Goal: Transaction & Acquisition: Subscribe to service/newsletter

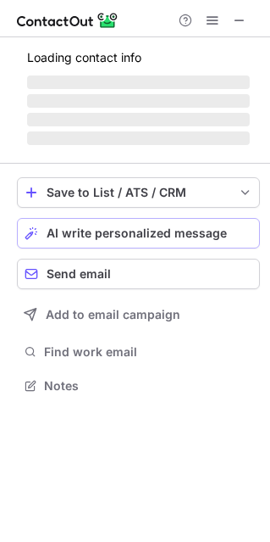
scroll to position [8, 8]
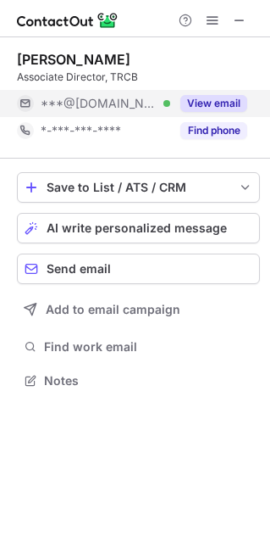
click at [213, 103] on button "View email" at bounding box center [214, 103] width 67 height 17
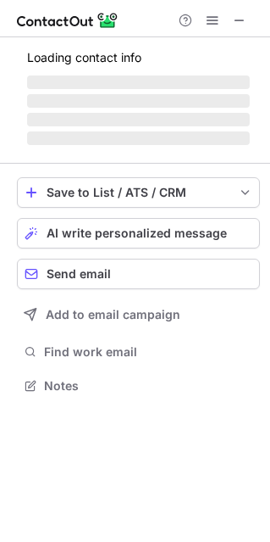
scroll to position [395, 270]
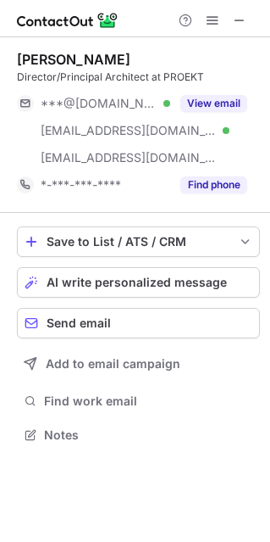
scroll to position [422, 270]
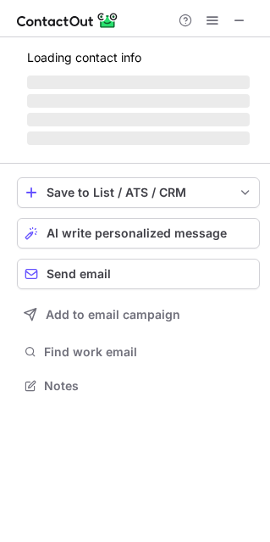
scroll to position [8, 8]
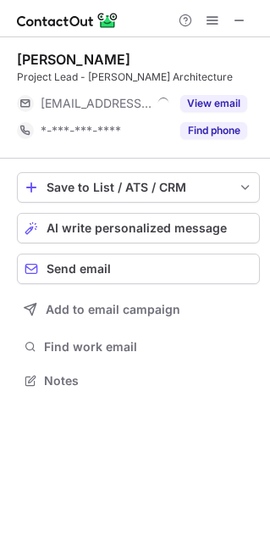
scroll to position [8, 8]
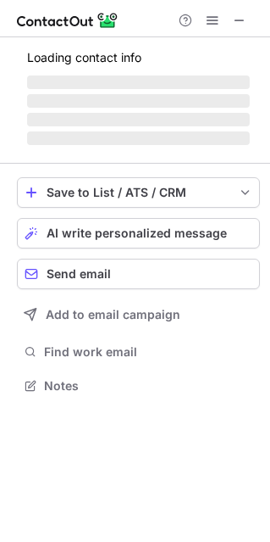
scroll to position [8, 8]
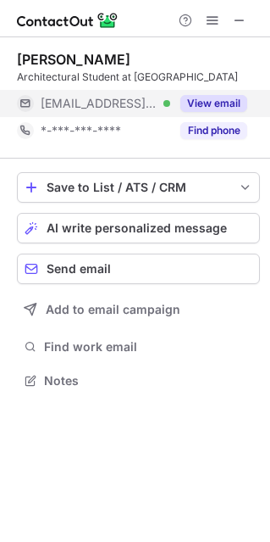
click at [207, 96] on button "View email" at bounding box center [214, 103] width 67 height 17
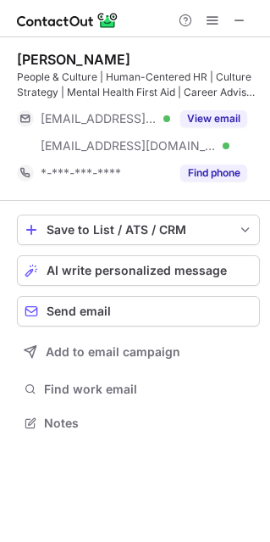
scroll to position [410, 270]
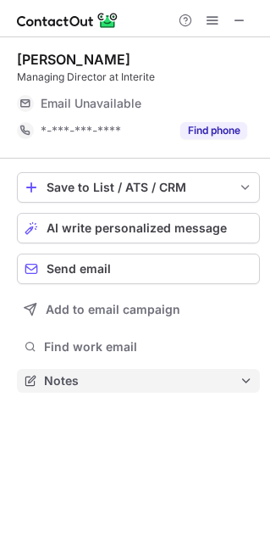
scroll to position [8, 8]
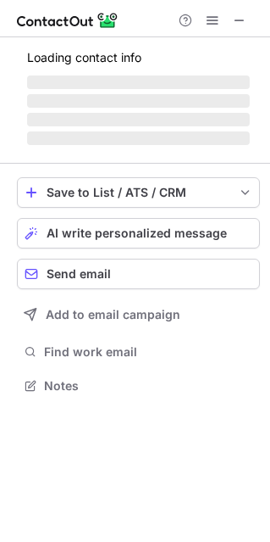
scroll to position [8, 8]
